Goal: Information Seeking & Learning: Learn about a topic

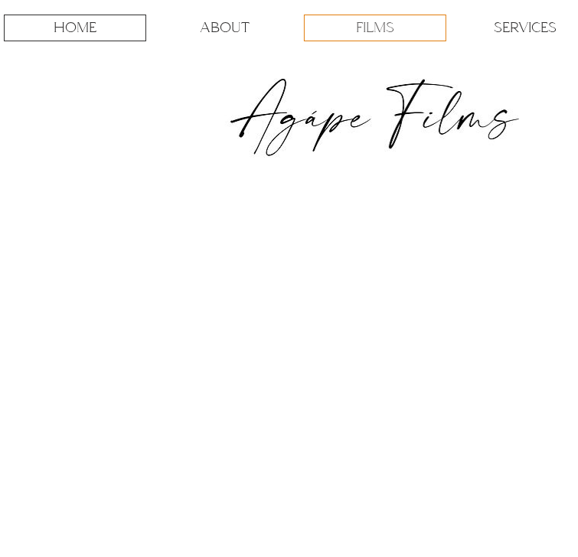
click at [394, 21] on p "FILMS" at bounding box center [375, 27] width 38 height 25
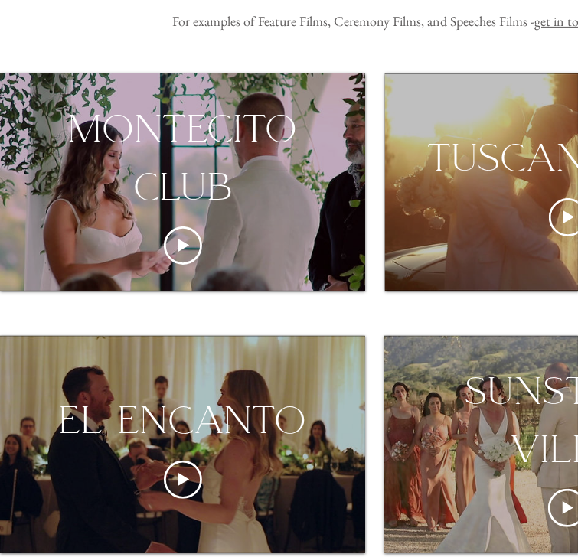
scroll to position [245, 0]
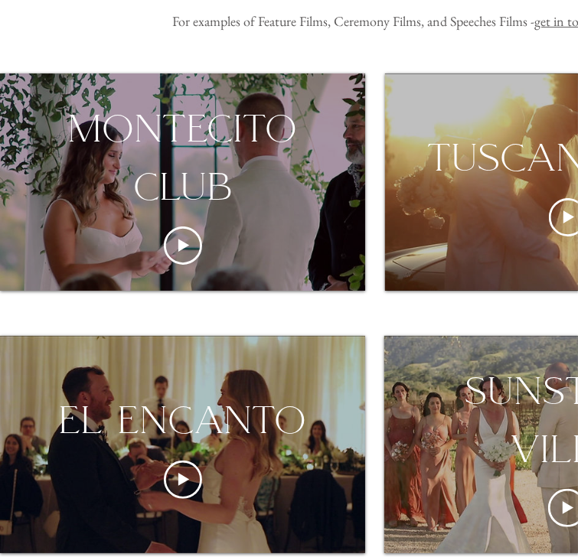
click at [173, 207] on div "montecito club" at bounding box center [182, 157] width 365 height 116
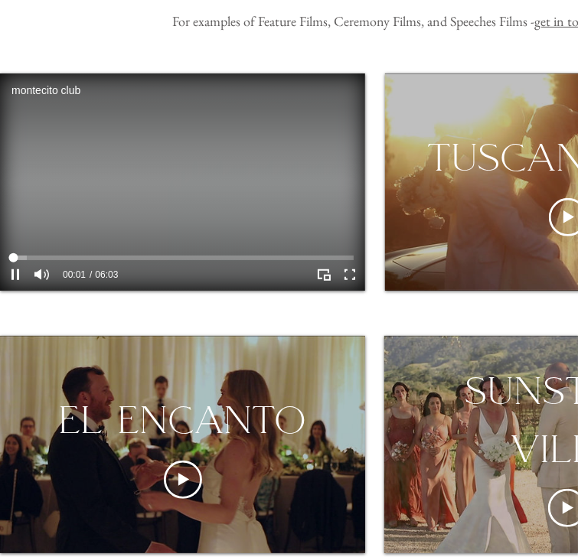
click at [61, 263] on div "montecito club Video Player" at bounding box center [182, 258] width 342 height 12
click at [196, 256] on div "montecito club Video Player" at bounding box center [182, 258] width 342 height 5
click at [289, 252] on div "montecito club Video Player" at bounding box center [182, 258] width 342 height 12
click at [329, 259] on div "montecito club Video Player" at bounding box center [182, 258] width 342 height 5
click at [236, 168] on video "montecito club Video Player" at bounding box center [182, 181] width 365 height 217
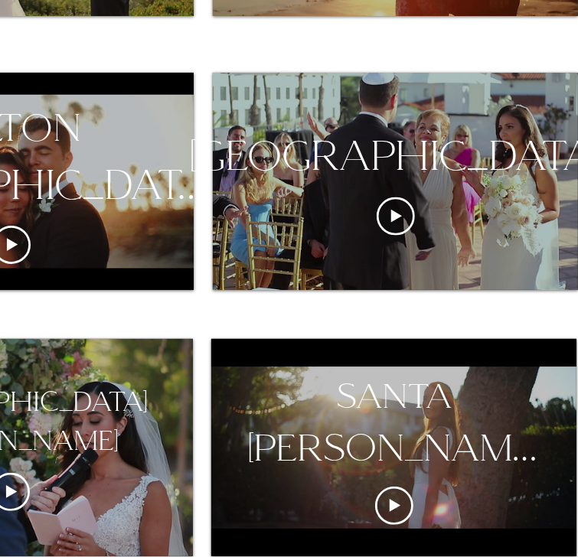
scroll to position [1056, 85]
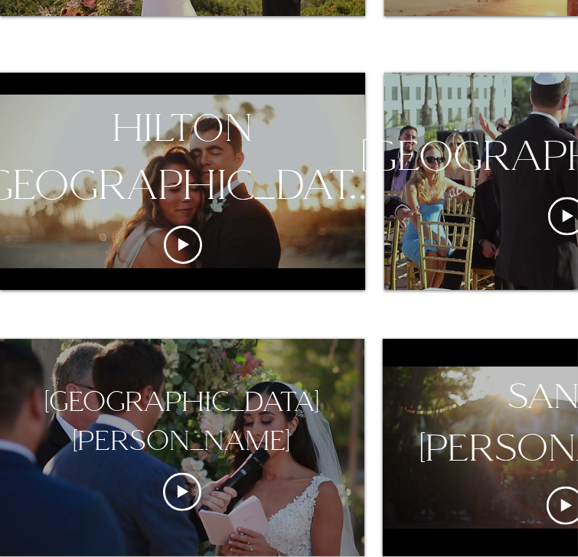
click at [211, 431] on div "[GEOGRAPHIC_DATA][PERSON_NAME]" at bounding box center [181, 422] width 365 height 77
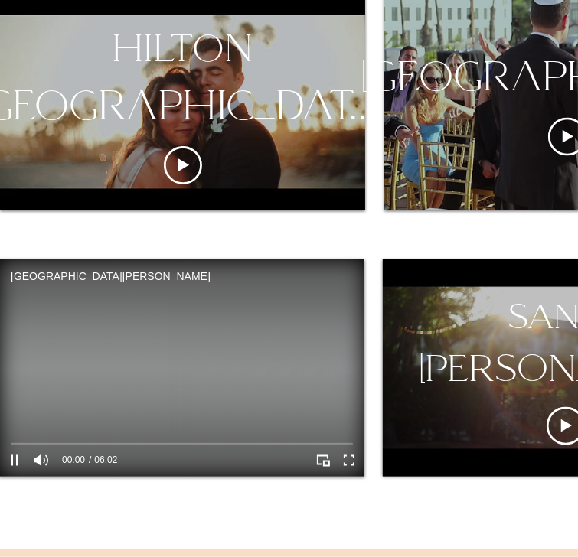
scroll to position [1137, 0]
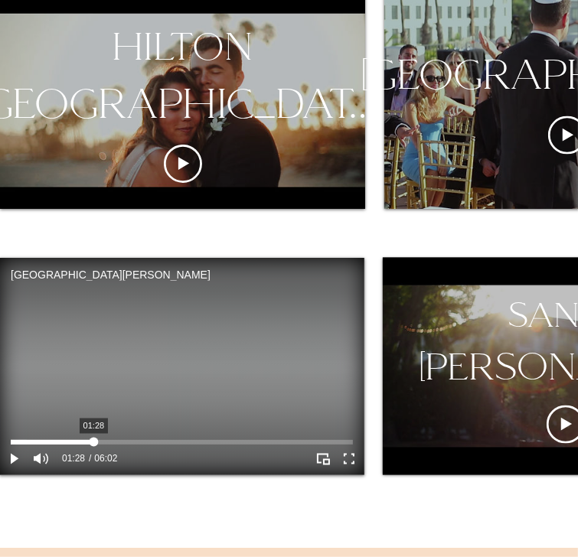
click at [93, 440] on div "santa barbara historical museum Video Player" at bounding box center [182, 442] width 342 height 5
click at [187, 437] on div "santa barbara historical museum Video Player" at bounding box center [182, 442] width 342 height 12
click at [238, 381] on video "santa barbara historical museum Video Player" at bounding box center [181, 366] width 365 height 217
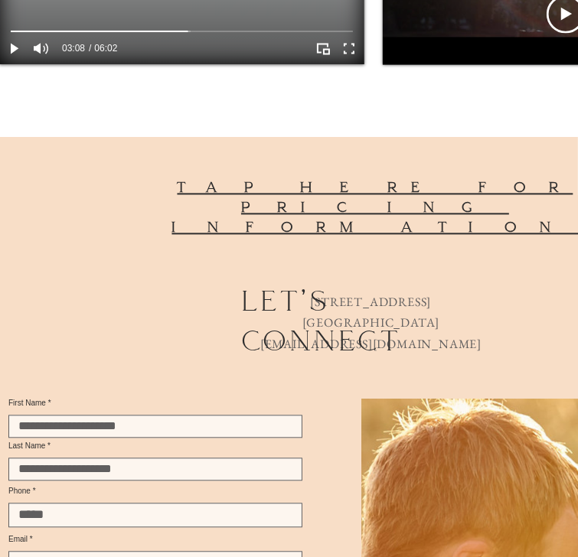
scroll to position [1544, 0]
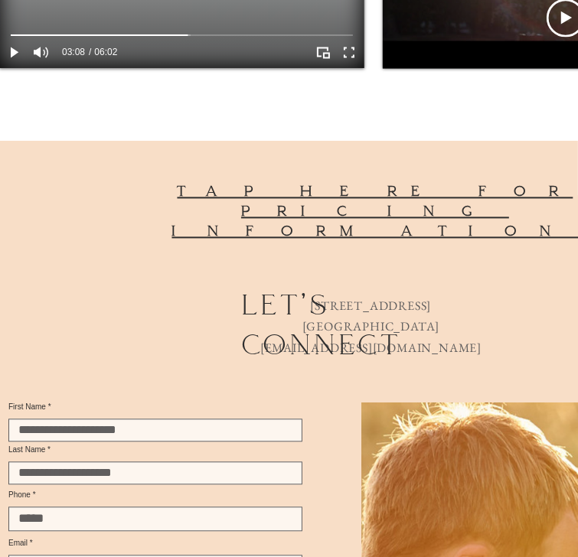
click at [293, 188] on span "tap here for pricing information" at bounding box center [375, 210] width 406 height 57
